Goal: Information Seeking & Learning: Learn about a topic

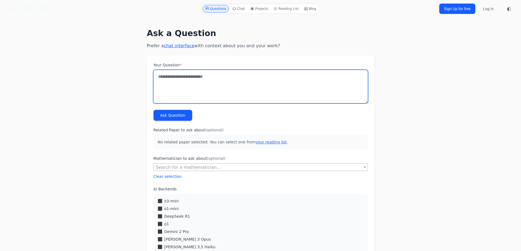
click at [179, 85] on textarea "Your Question *" at bounding box center [260, 86] width 214 height 33
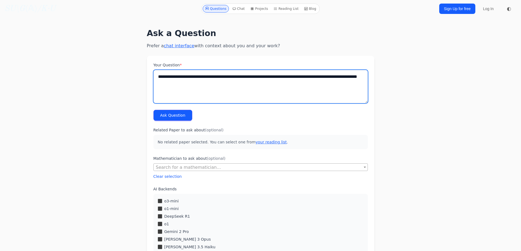
type textarea "**********"
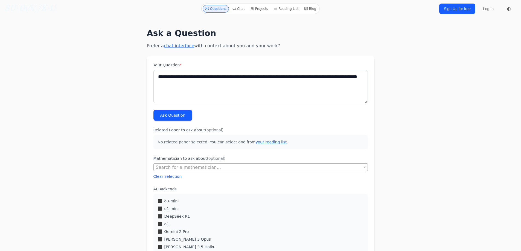
click at [166, 119] on button "Ask Question" at bounding box center [172, 115] width 39 height 11
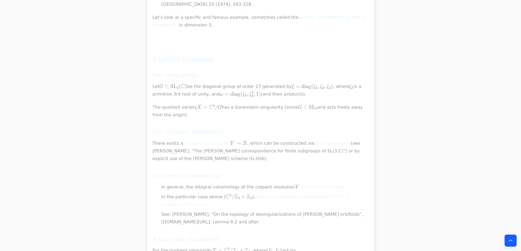
scroll to position [4598, 0]
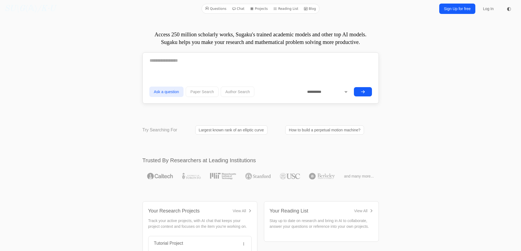
click at [304, 10] on icon at bounding box center [306, 9] width 4 height 4
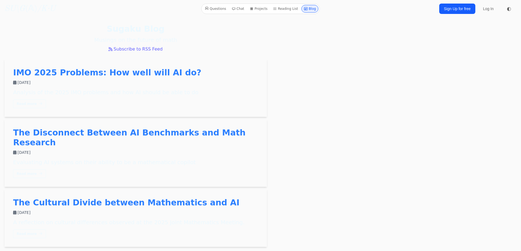
click at [285, 7] on link "Reading List" at bounding box center [286, 9] width 30 height 8
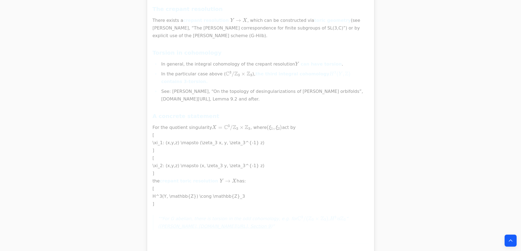
scroll to position [3745, 0]
click at [259, 214] on p "“For G abelian, there is torsion in the odd cohomology, e.g. for C 3 / ( Z 3 × …" at bounding box center [263, 221] width 211 height 15
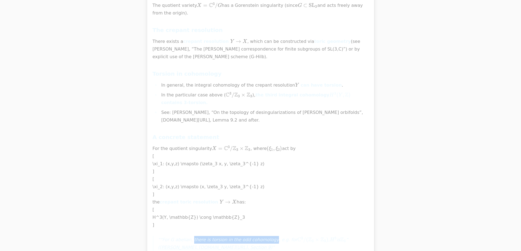
click at [266, 236] on p "“For G abelian, there is torsion in the odd cohomology, e.g. for C 3 / ( Z 3 × …" at bounding box center [263, 243] width 211 height 15
copy p "there is torsion in the odd cohomology"
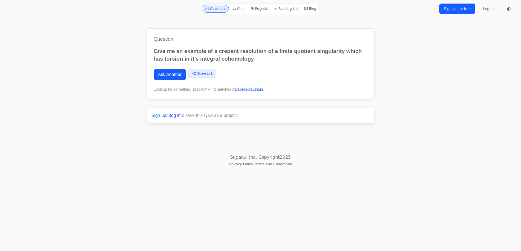
scroll to position [328, 0]
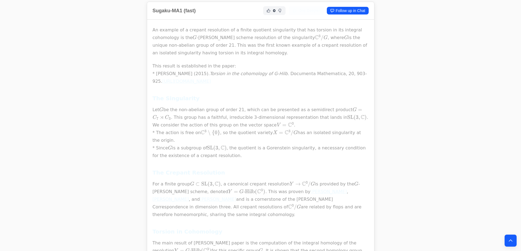
scroll to position [191, 0]
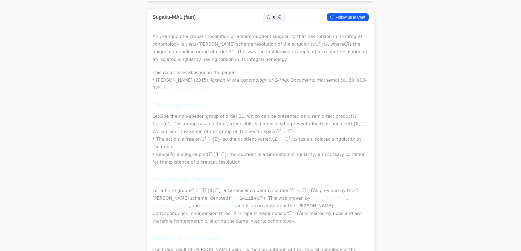
click at [211, 87] on link "[URL][DOMAIN_NAME]" at bounding box center [186, 87] width 49 height 5
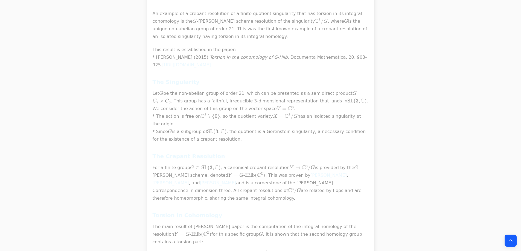
scroll to position [219, 0]
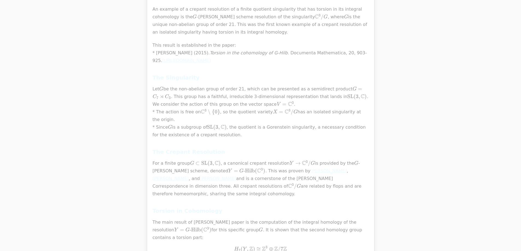
click at [243, 53] on em "Torsion in the cohomology of G-Hilb" at bounding box center [249, 52] width 78 height 5
copy em "Torsion in the cohomology of G-Hilb"
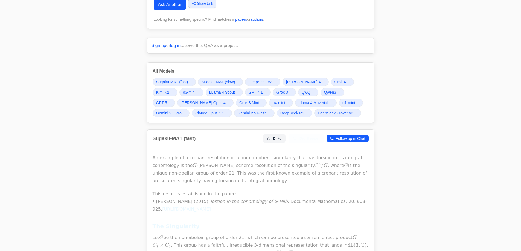
scroll to position [137, 0]
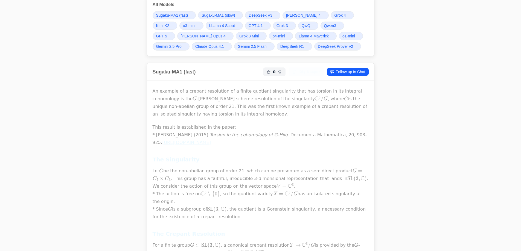
scroll to position [137, 0]
